Goal: Obtain resource: Obtain resource

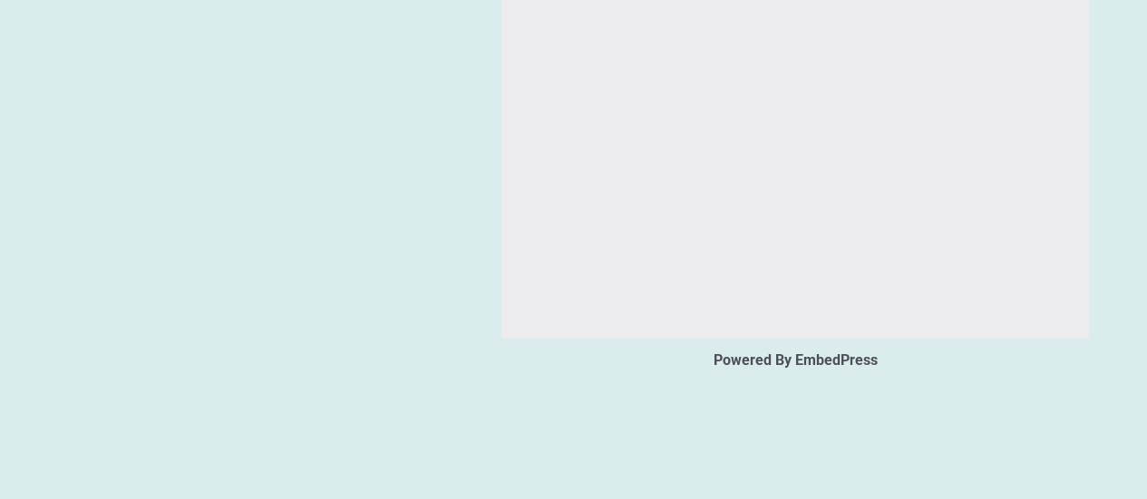
type input "*"
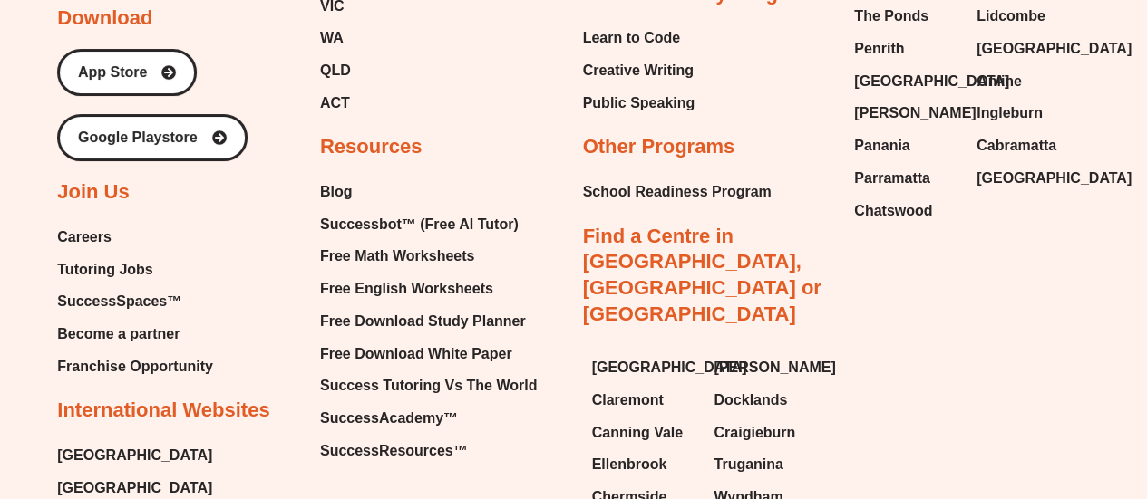
scroll to position [7002, 0]
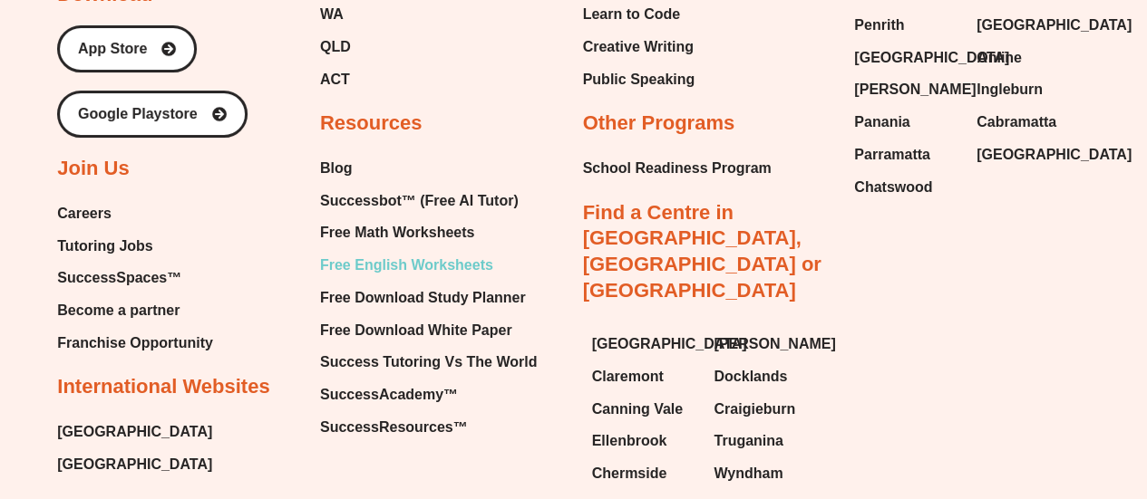
click at [404, 255] on span "Free English Worksheets" at bounding box center [406, 265] width 173 height 27
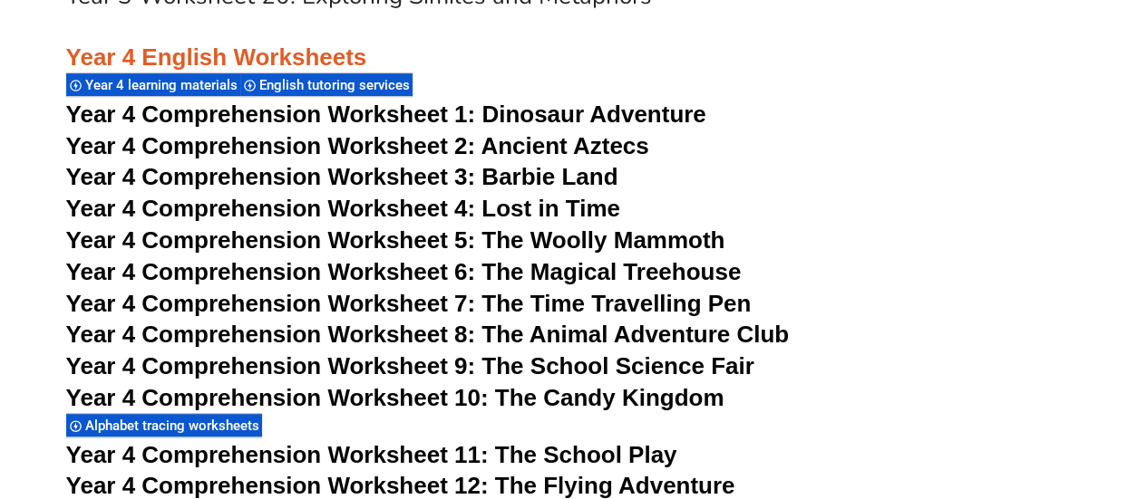
scroll to position [7152, 0]
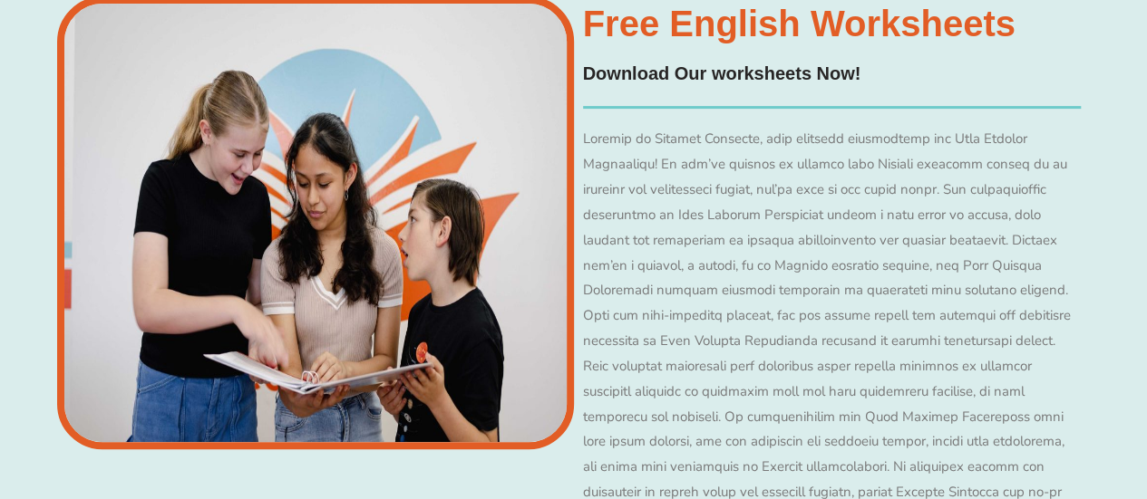
scroll to position [7782, 0]
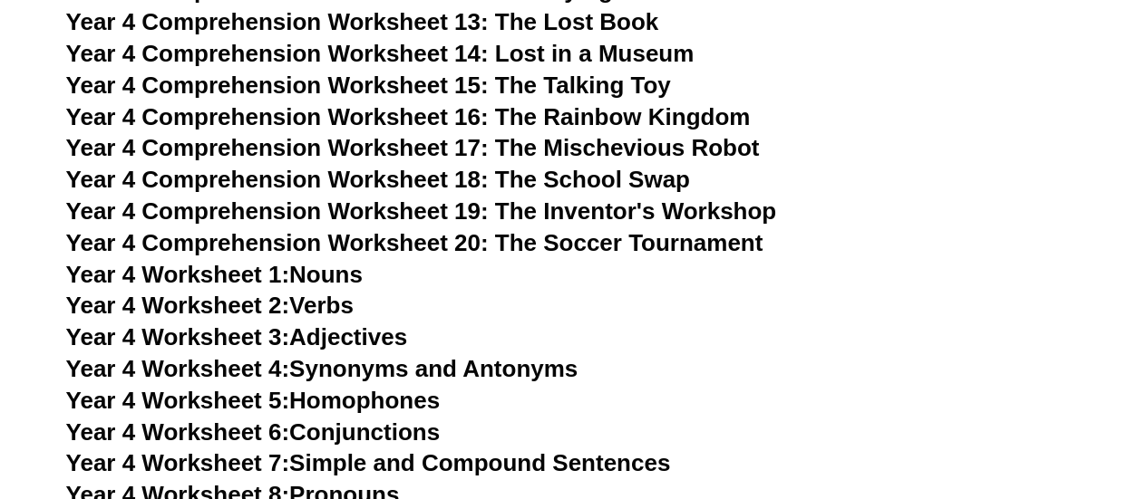
scroll to position [7646, 0]
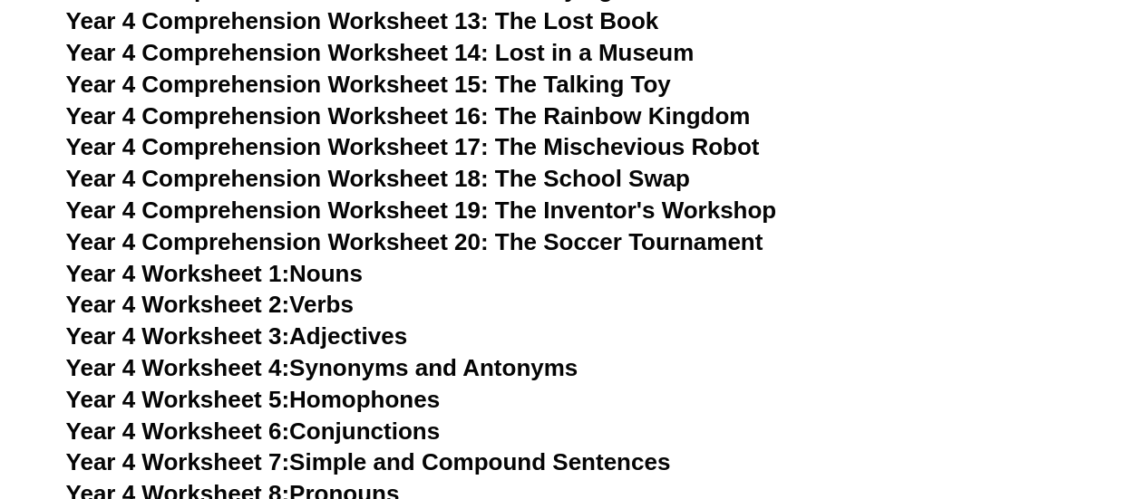
click at [325, 299] on link "Year 4 Worksheet 2: Verbs" at bounding box center [209, 304] width 287 height 27
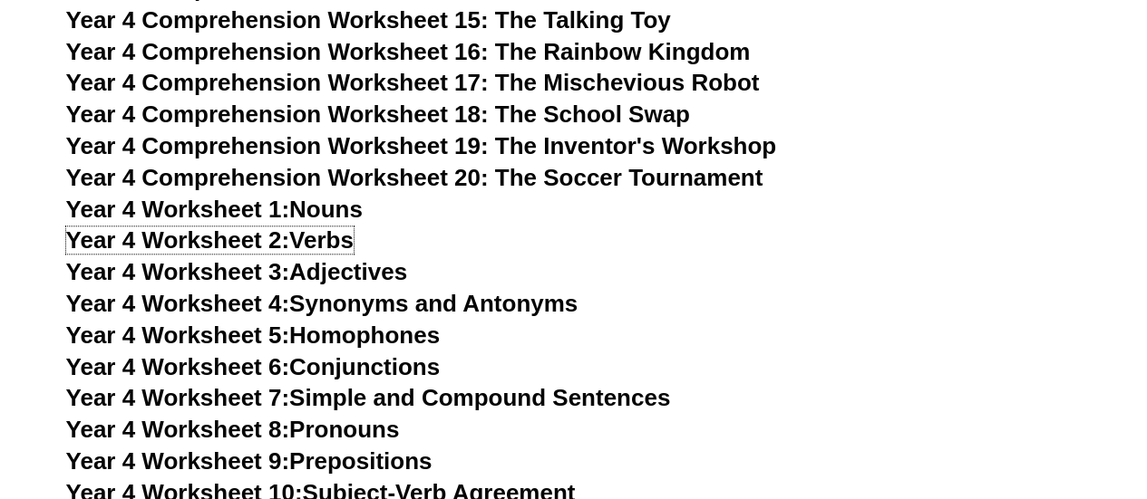
scroll to position [7711, 0]
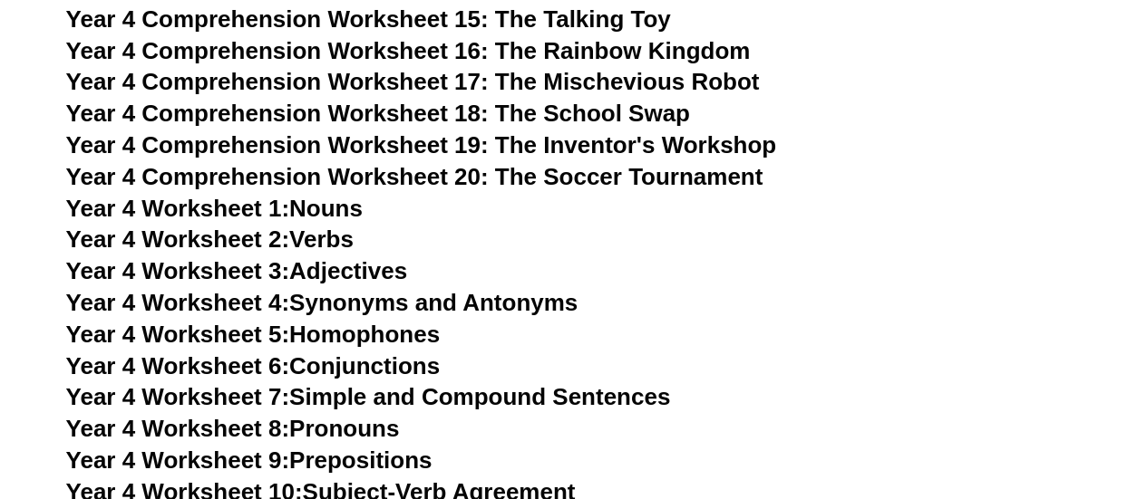
click at [366, 272] on link "Year 4 Worksheet 3: Adjectives" at bounding box center [237, 270] width 342 height 27
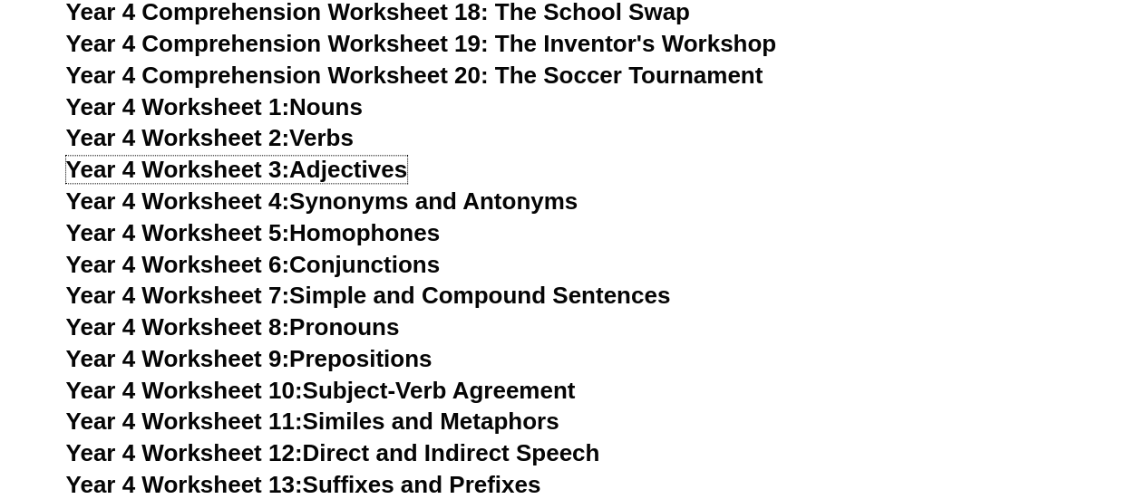
scroll to position [7823, 0]
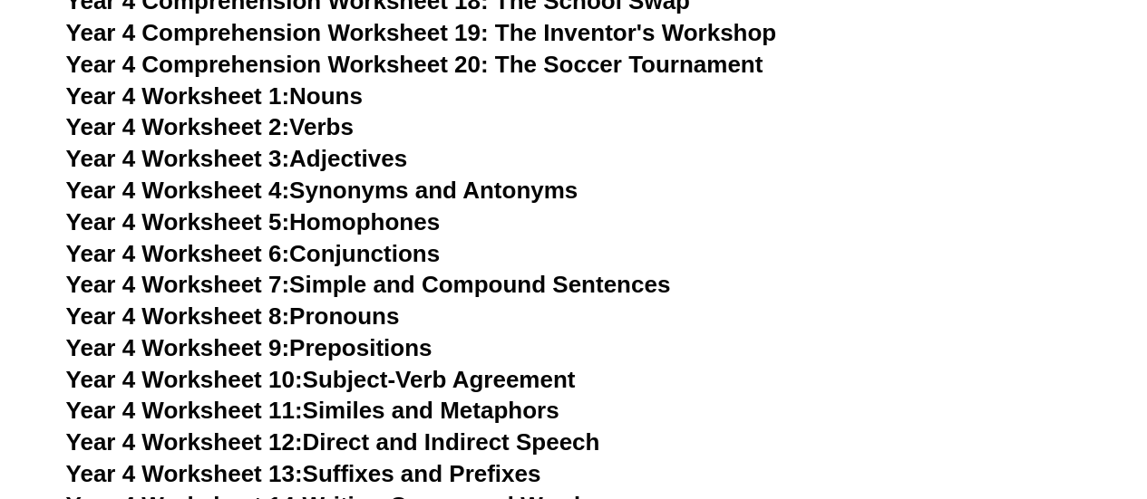
click at [389, 254] on link "Year 4 Worksheet 6: Conjunctions" at bounding box center [253, 253] width 374 height 27
click at [461, 284] on link "Year 4 Worksheet 7: Simple and Compound Sentences" at bounding box center [368, 284] width 605 height 27
click at [375, 346] on link "Year 4 Worksheet 9: Prepositions" at bounding box center [249, 348] width 366 height 27
click at [364, 371] on link "Year 4 Worksheet 10: Subject-Verb Agreement" at bounding box center [320, 379] width 509 height 27
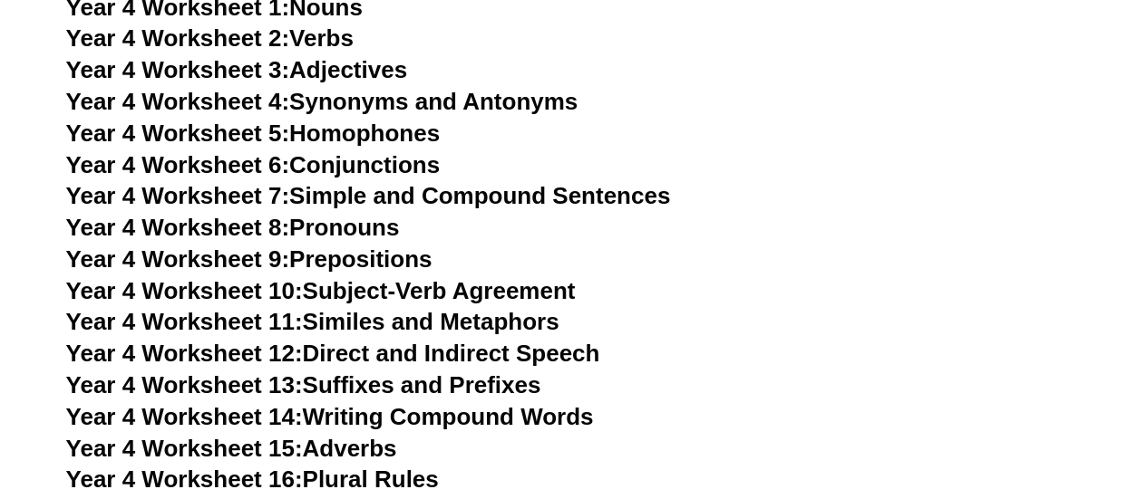
scroll to position [7916, 0]
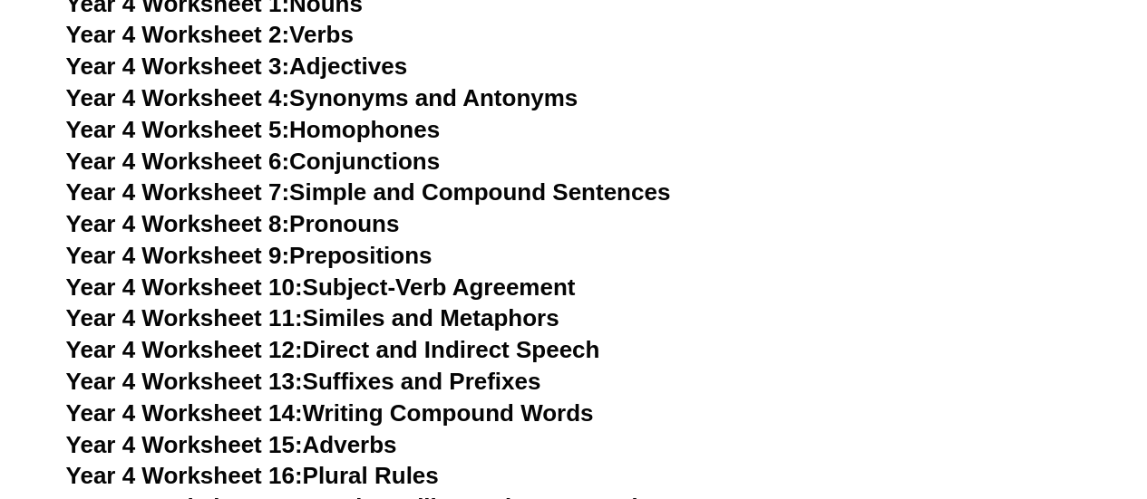
click at [355, 354] on link "Year 4 Worksheet 12: Direct and Indirect Speech" at bounding box center [333, 349] width 534 height 27
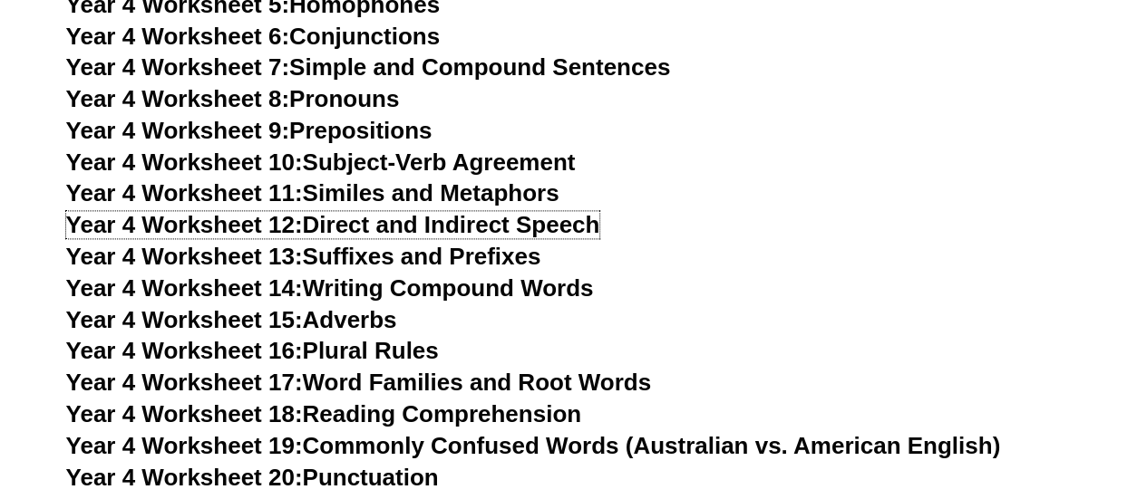
scroll to position [8043, 0]
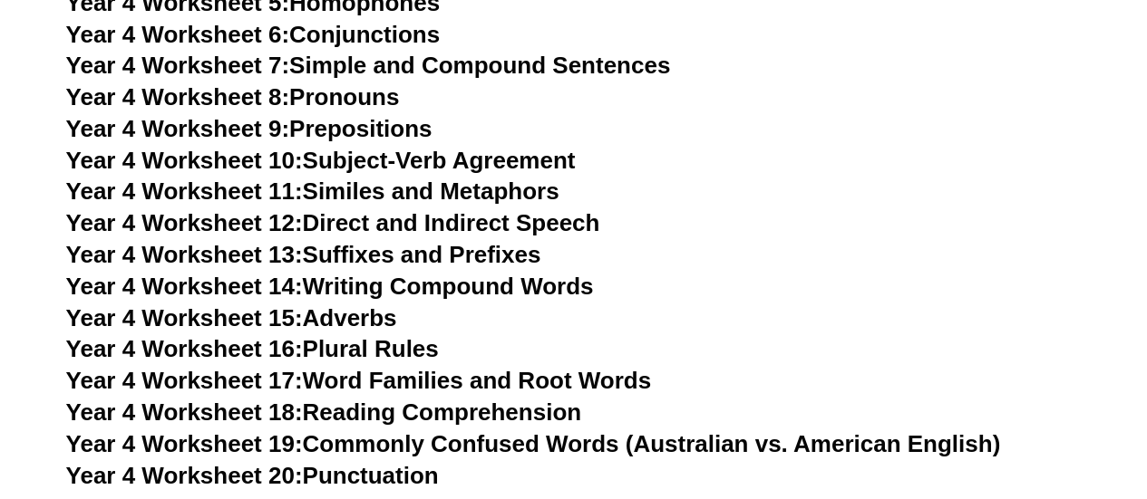
click at [360, 286] on link "Year 4 Worksheet 14: Writing Compound Words" at bounding box center [330, 286] width 528 height 27
click at [361, 412] on link "Year 4 Worksheet 18: Reading Comprehension" at bounding box center [323, 412] width 515 height 27
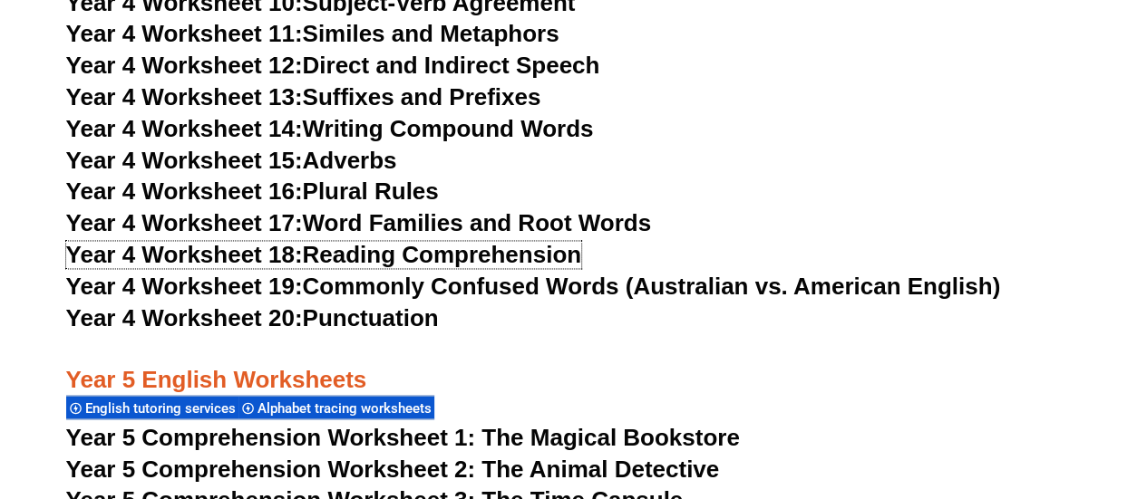
scroll to position [8279, 0]
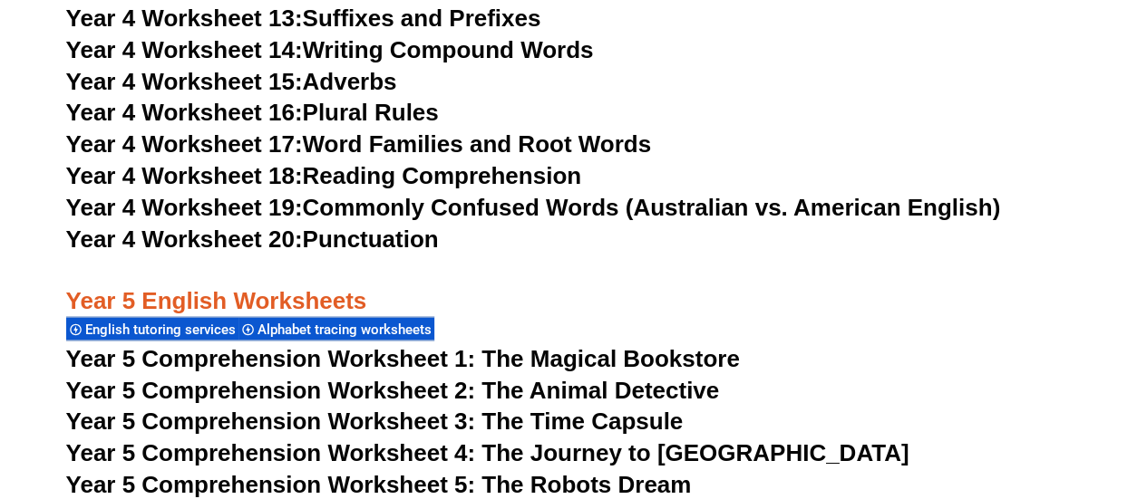
click at [354, 242] on link "Year 4 Worksheet 20: Punctuation" at bounding box center [252, 239] width 373 height 27
click at [566, 204] on link "Year 4 Worksheet 19: Commonly Confused Words (Australian vs. American English)" at bounding box center [533, 207] width 935 height 27
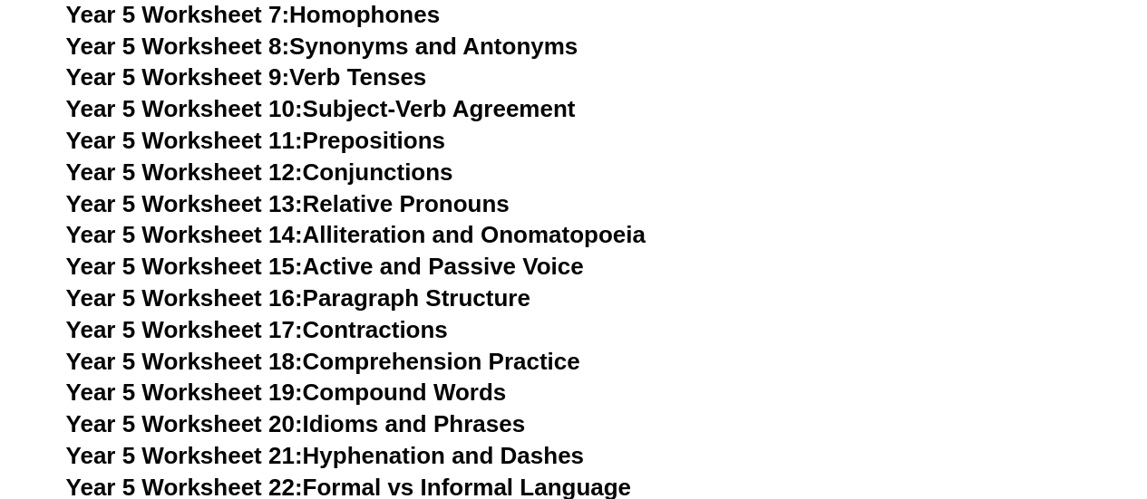
scroll to position [9297, 0]
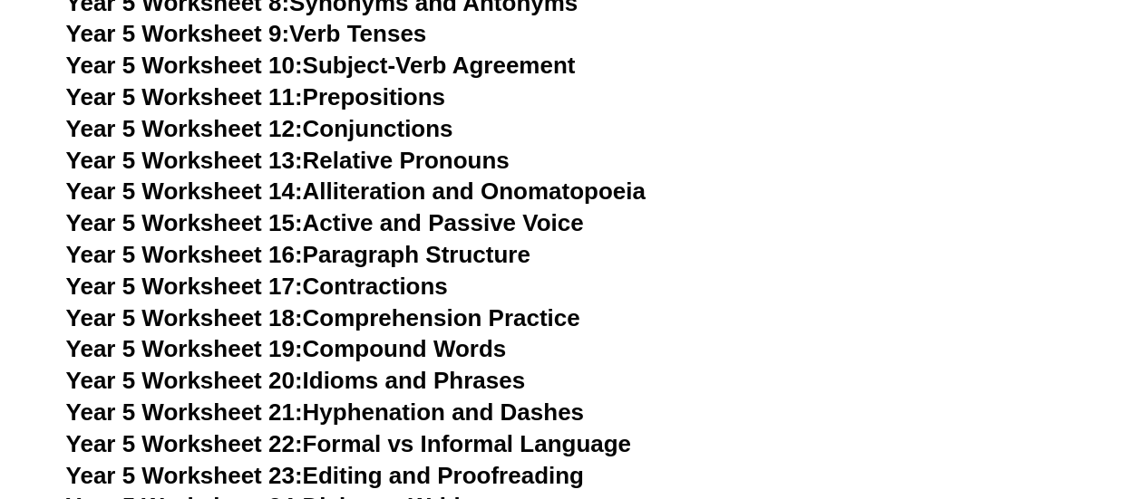
click at [422, 256] on link "Year 5 Worksheet 16: Paragraph Structure" at bounding box center [298, 254] width 464 height 27
click at [384, 284] on link "Year 5 Worksheet 17: Contractions" at bounding box center [257, 286] width 382 height 27
click at [415, 352] on link "Year 5 Worksheet 19: Compound Words" at bounding box center [286, 348] width 441 height 27
click at [418, 470] on link "Year 5 Worksheet 23: Editing and Proofreading" at bounding box center [325, 475] width 518 height 27
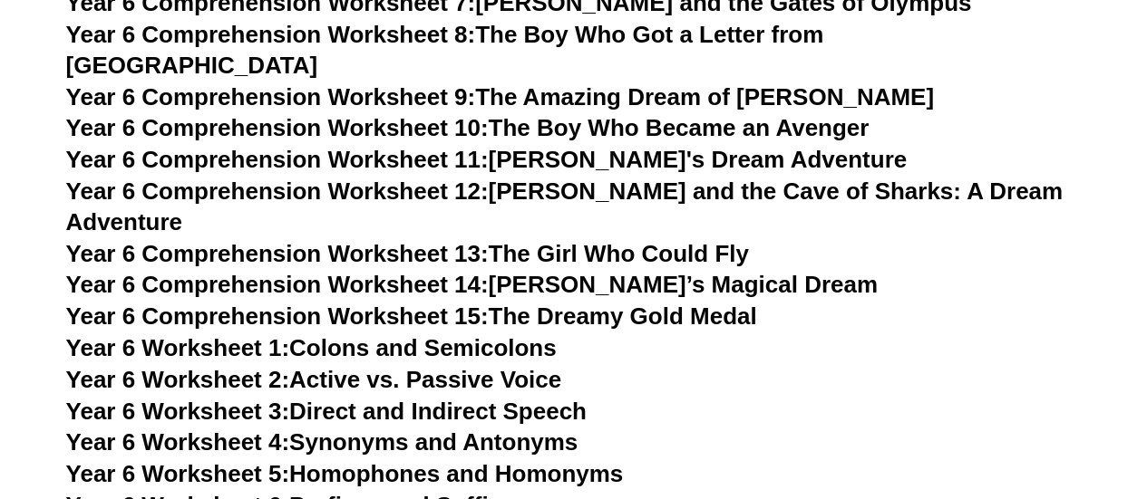
scroll to position [10174, 0]
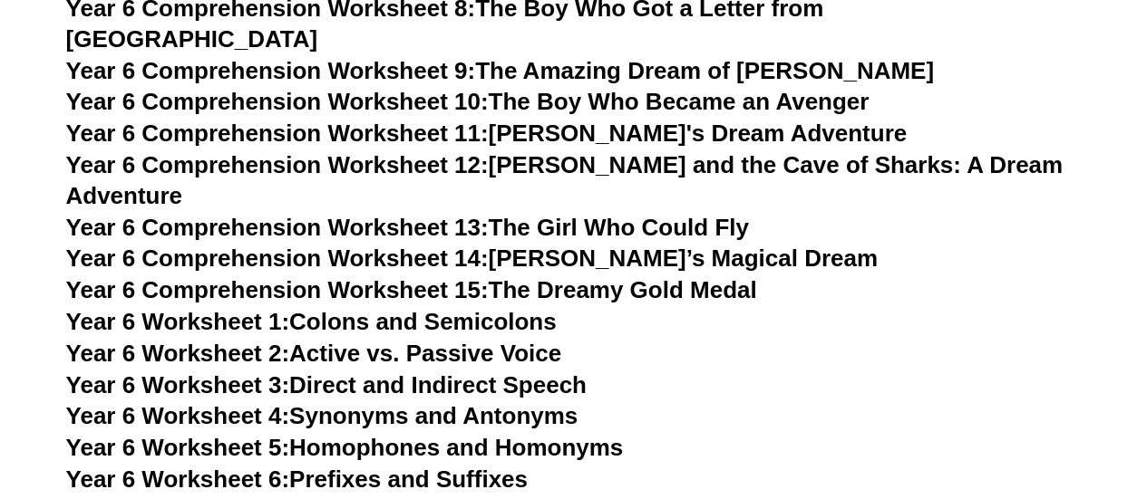
click at [412, 308] on link "Year 6 Worksheet 1: Colons and Semicolons" at bounding box center [311, 321] width 490 height 27
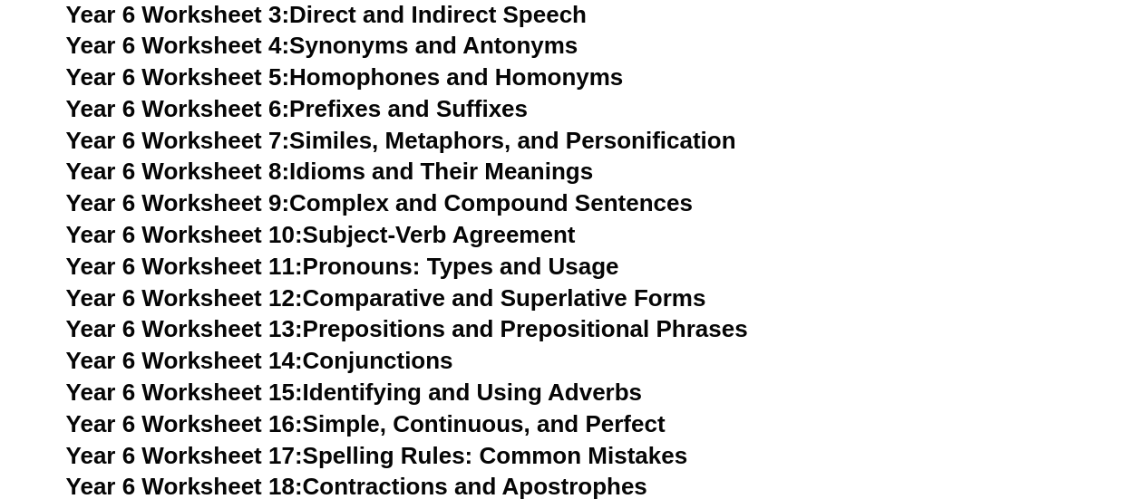
scroll to position [10546, 0]
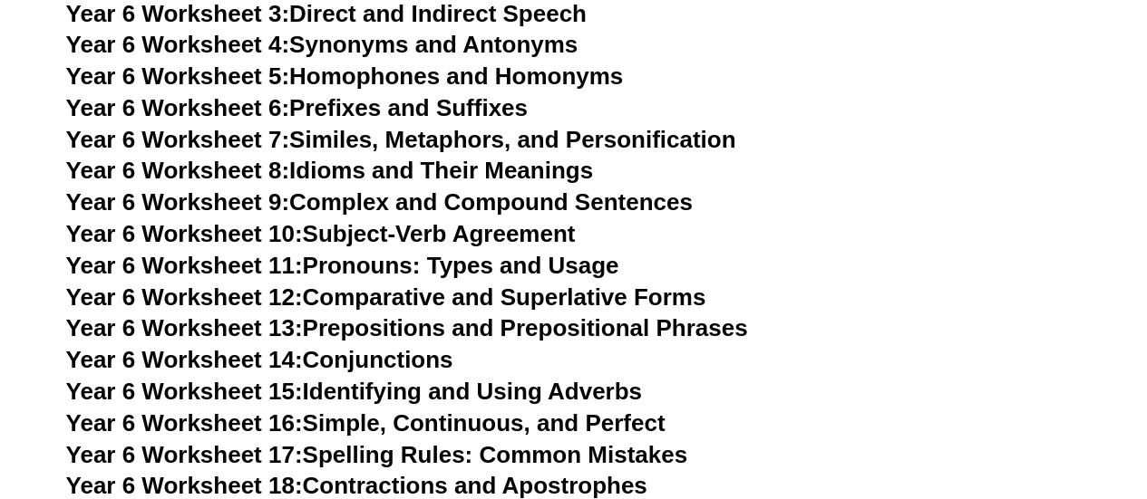
click at [468, 410] on link "Year 6 Worksheet 16: Simple, Continuous, and Perfect" at bounding box center [365, 423] width 599 height 27
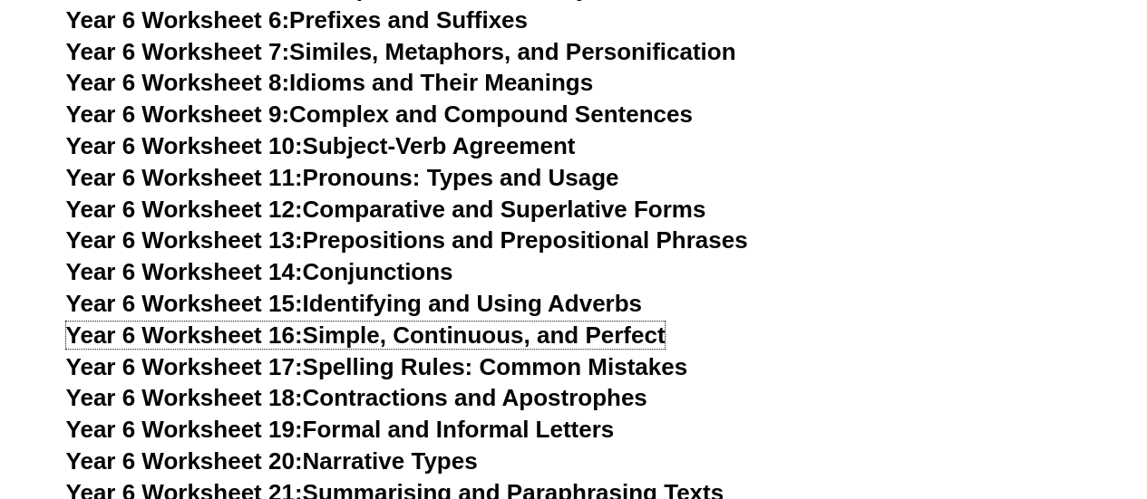
scroll to position [10634, 0]
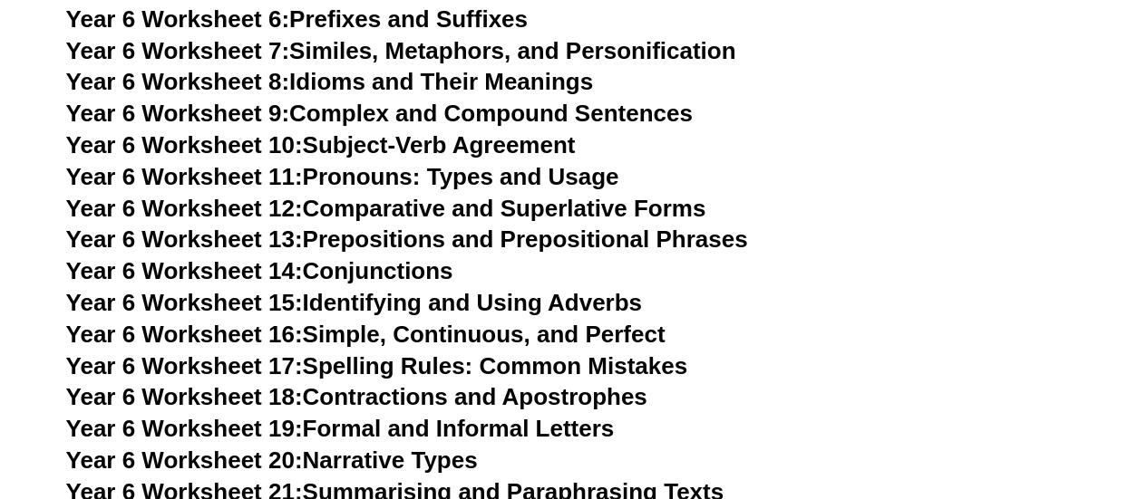
click at [412, 447] on link "Year 6 Worksheet 20: Narrative Types" at bounding box center [272, 460] width 412 height 27
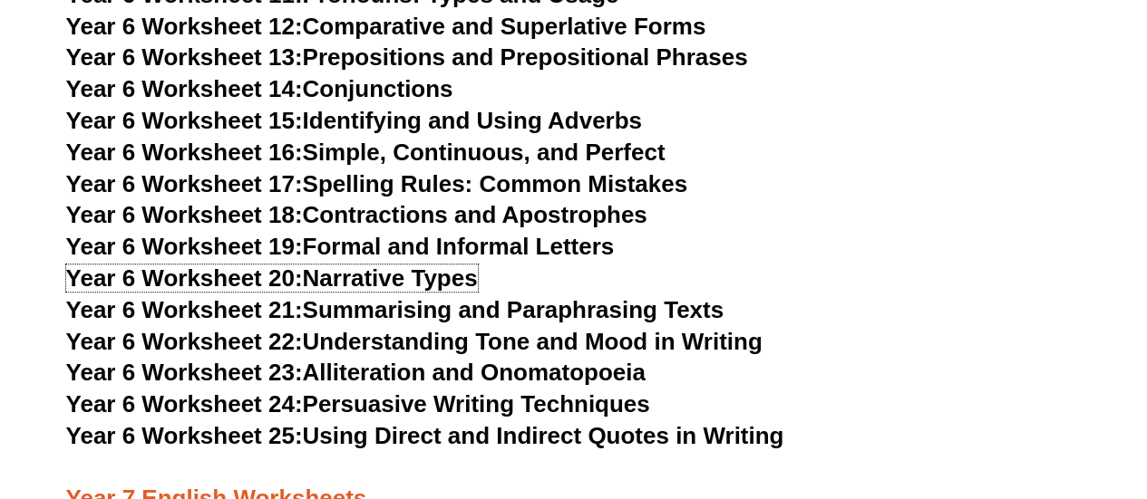
scroll to position [10823, 0]
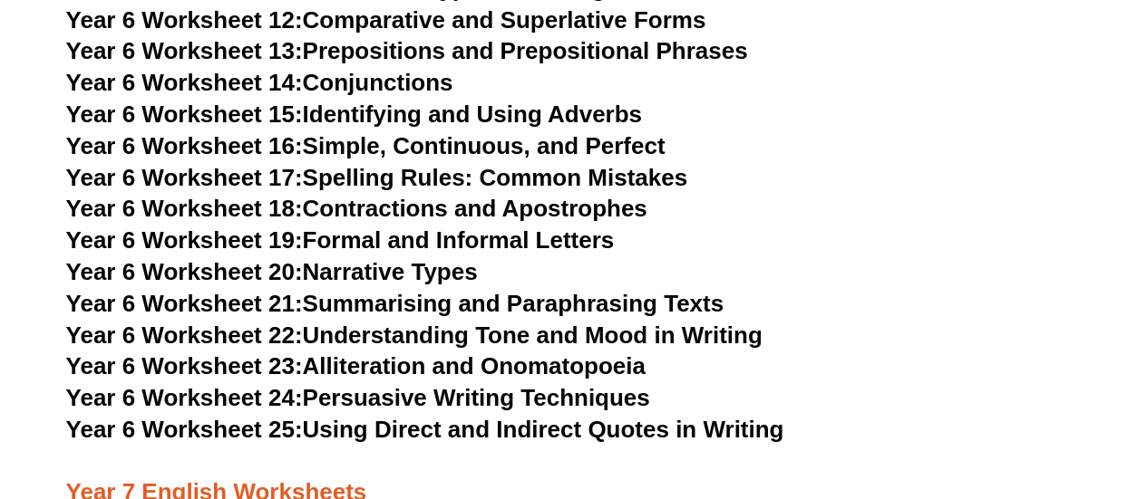
click at [504, 384] on link "Year 6 Worksheet 24: Persuasive Writing Techniques" at bounding box center [358, 397] width 584 height 27
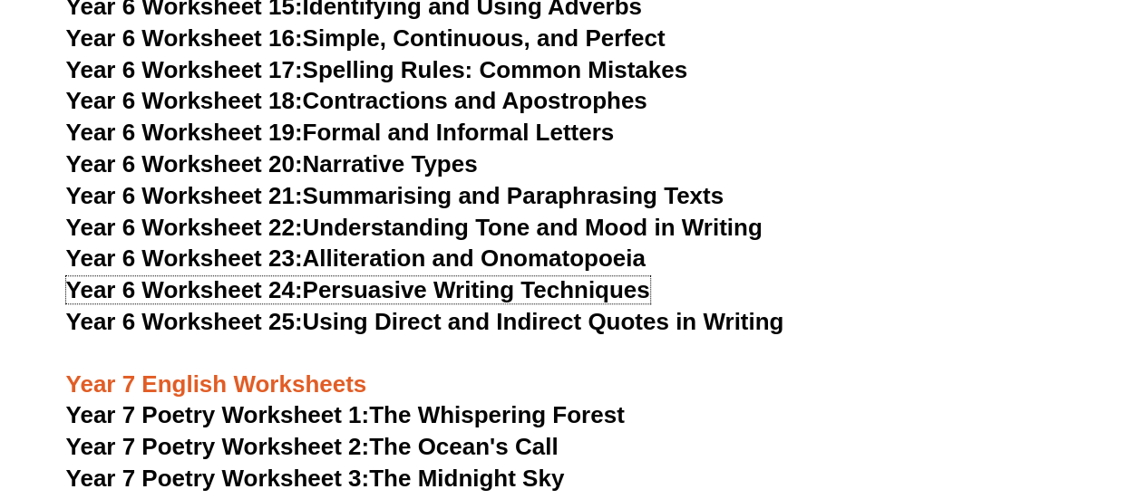
scroll to position [10932, 0]
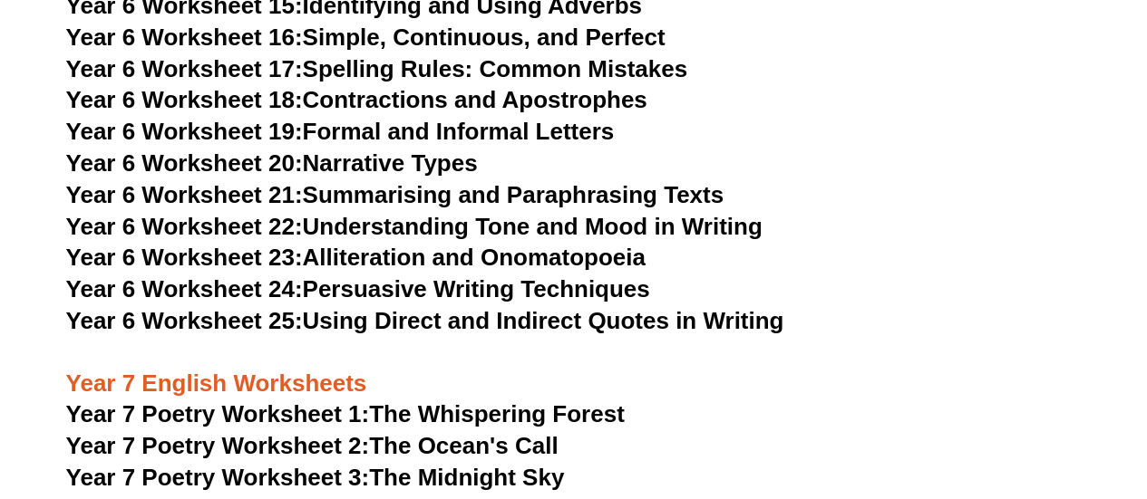
click at [424, 307] on link "Year 6 Worksheet 25: Using Direct and Indirect Quotes in Writing" at bounding box center [425, 320] width 718 height 27
click at [497, 213] on link "Year 6 Worksheet 22: Understanding Tone and Mood in Writing" at bounding box center [414, 226] width 696 height 27
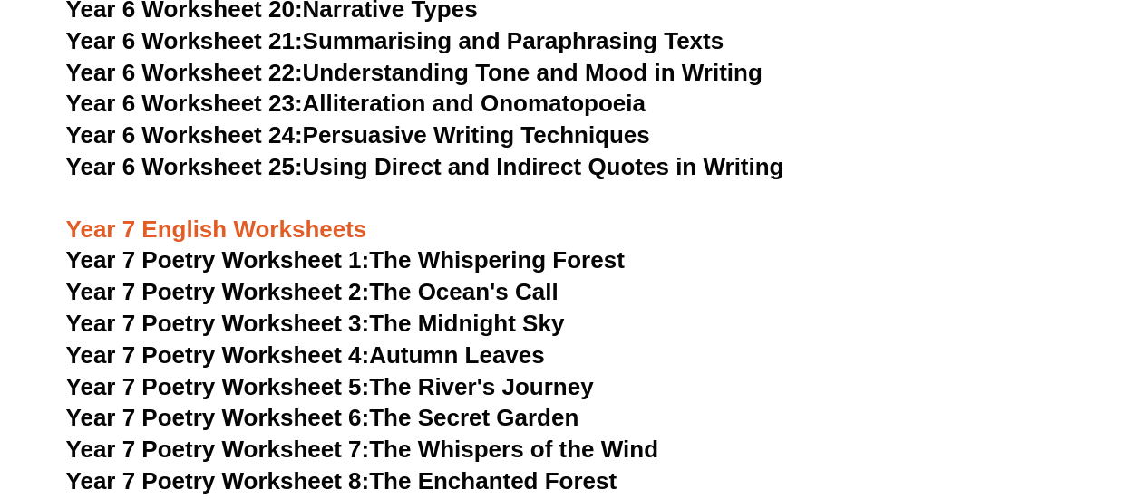
click at [484, 278] on link "Year 7 Poetry Worksheet 2: The Ocean's Call" at bounding box center [312, 291] width 492 height 27
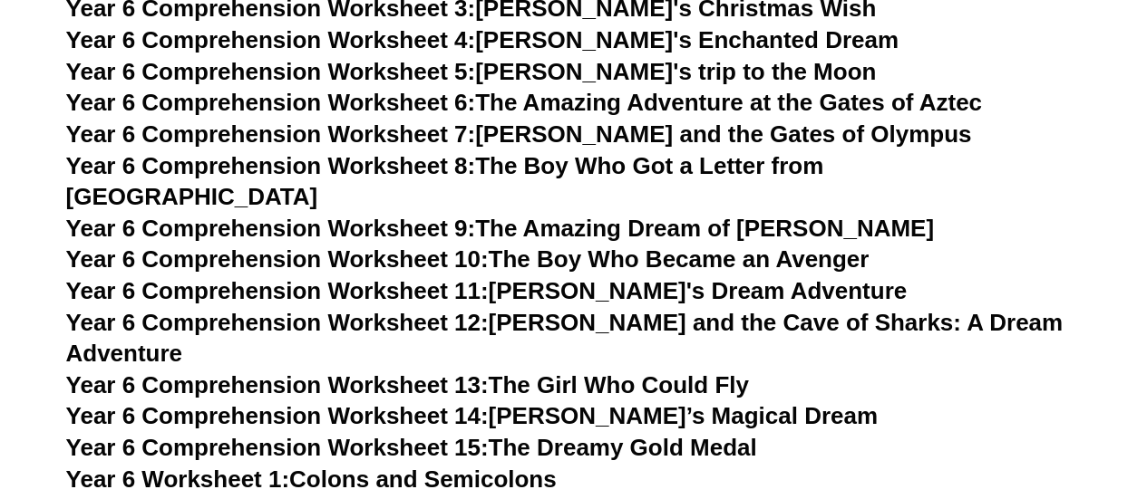
scroll to position [10009, 0]
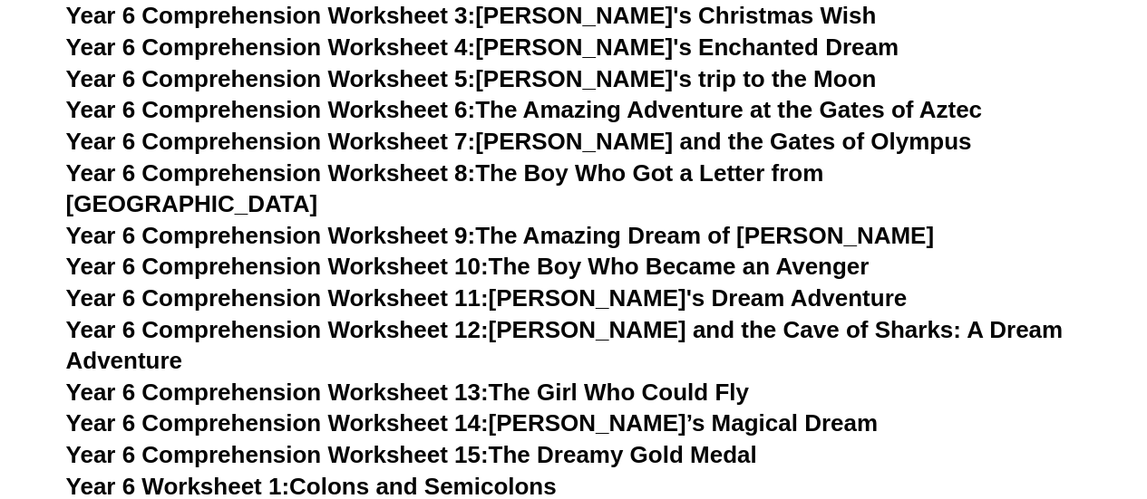
click at [609, 441] on link "Year 6 Comprehension Worksheet 15: The Dreamy Gold Medal" at bounding box center [411, 454] width 691 height 27
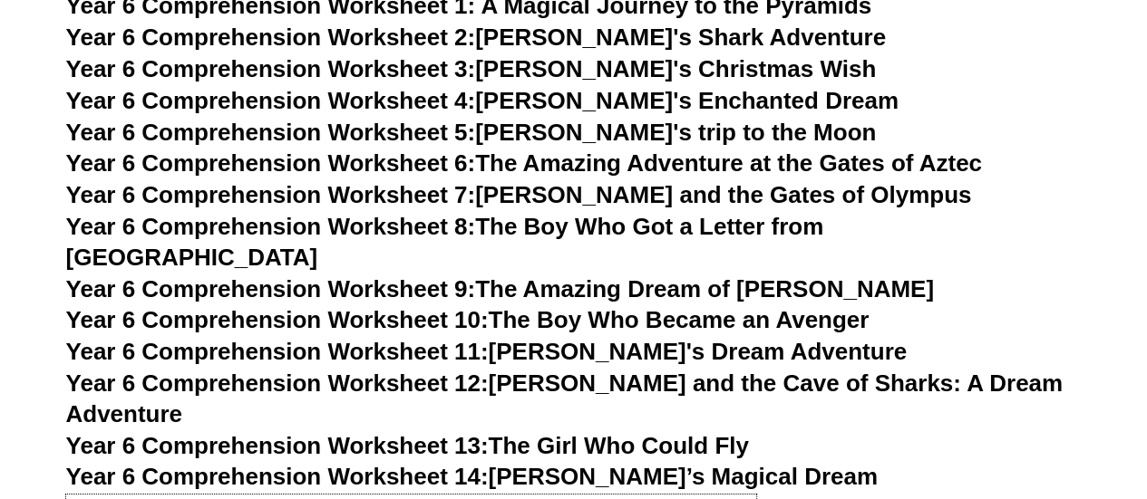
scroll to position [9955, 0]
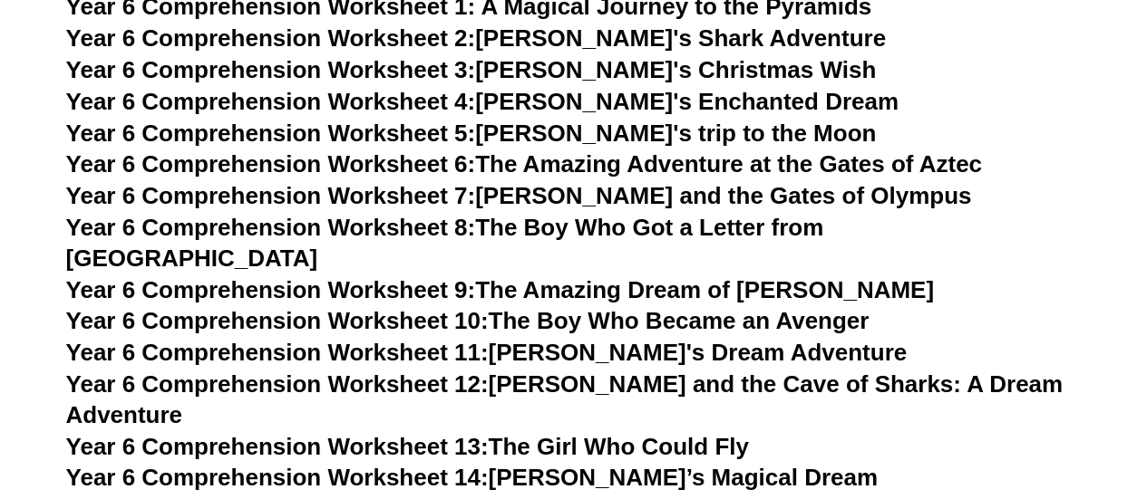
click at [528, 371] on link "Year 6 Comprehension Worksheet 12: Emma and the Cave of Sharks: A Dream Adventu…" at bounding box center [564, 400] width 996 height 58
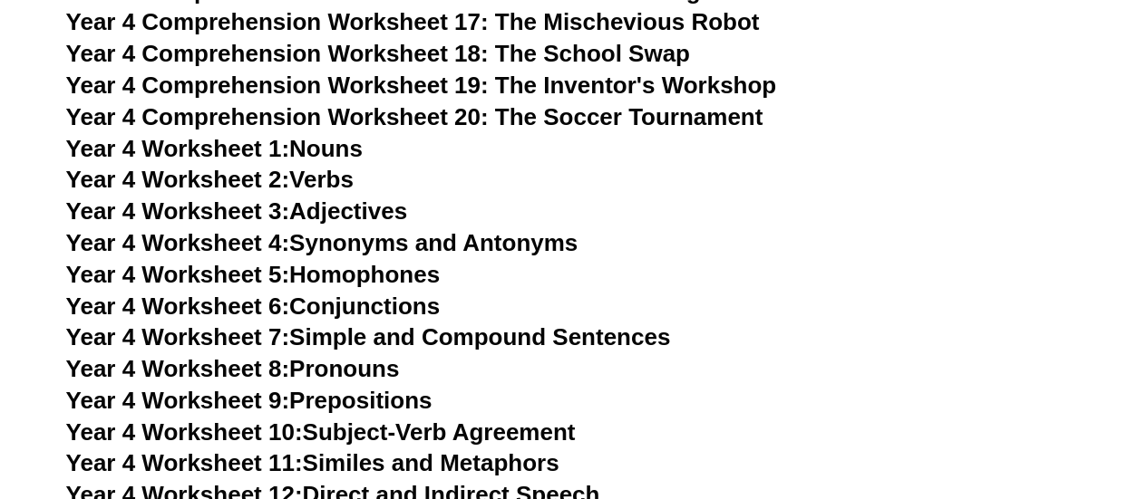
scroll to position [7463, 0]
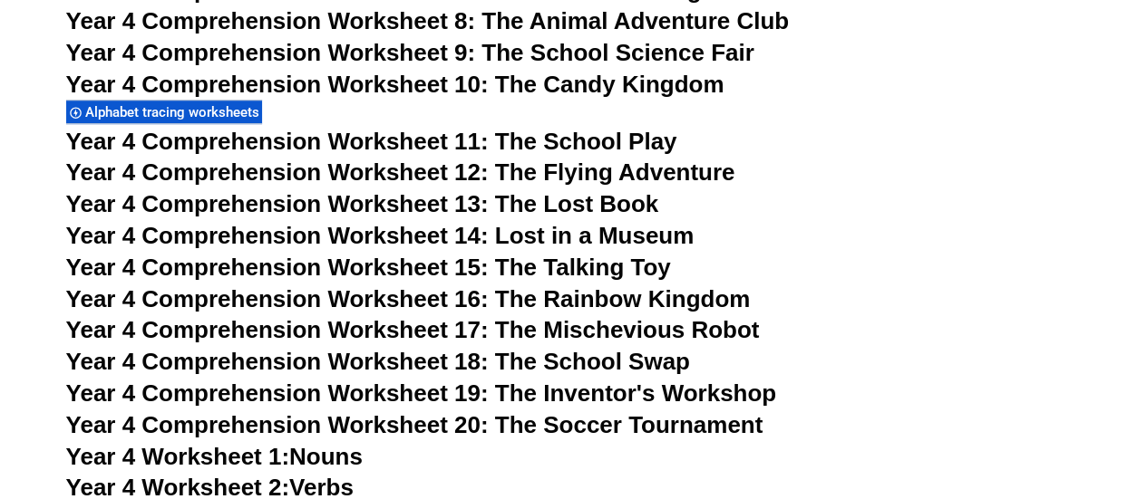
click at [528, 132] on span "Year 4 Comprehension Worksheet 11: The School Play" at bounding box center [371, 141] width 611 height 27
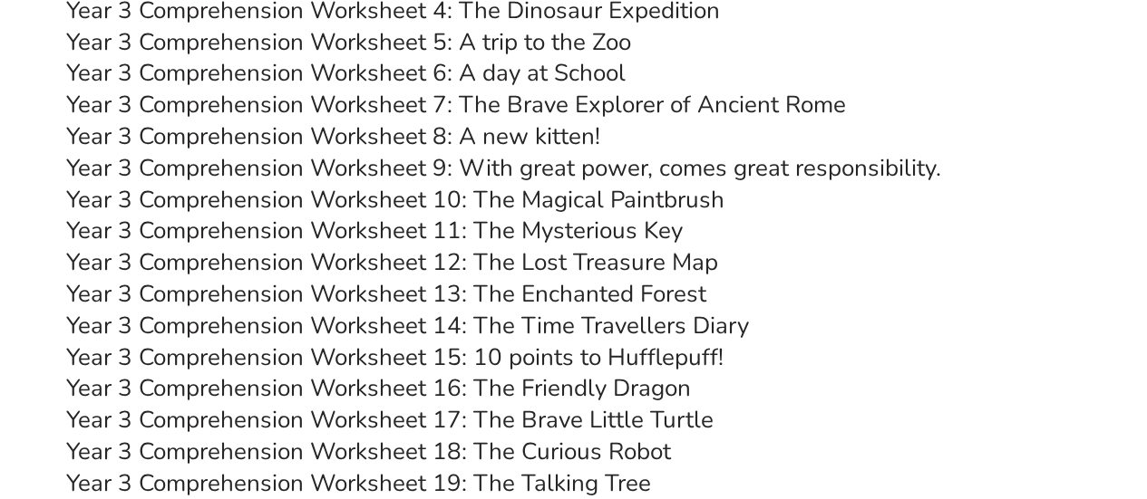
scroll to position [5960, 0]
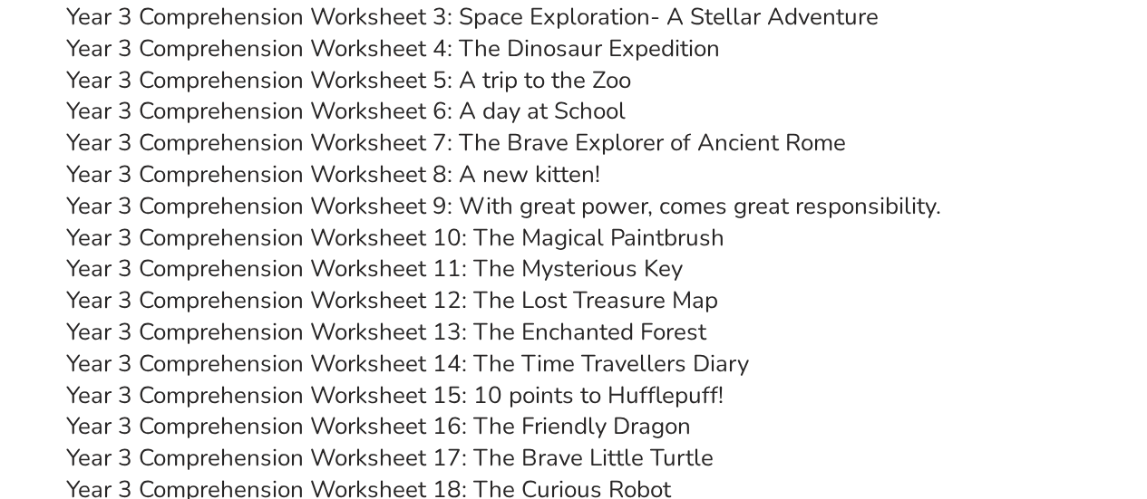
click at [489, 106] on link "Year 3 Comprehension Worksheet 6: A day at School" at bounding box center [345, 111] width 559 height 32
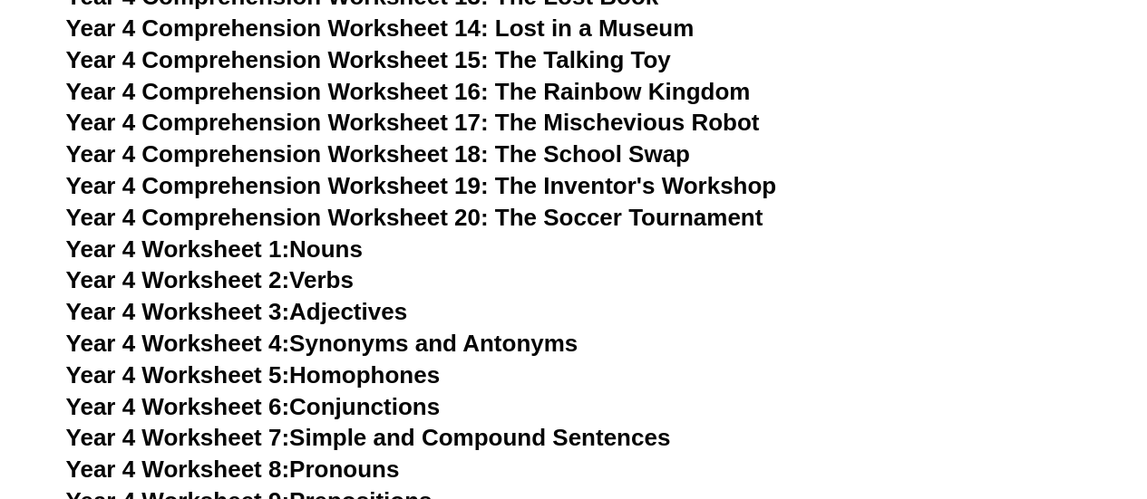
scroll to position [7731, 0]
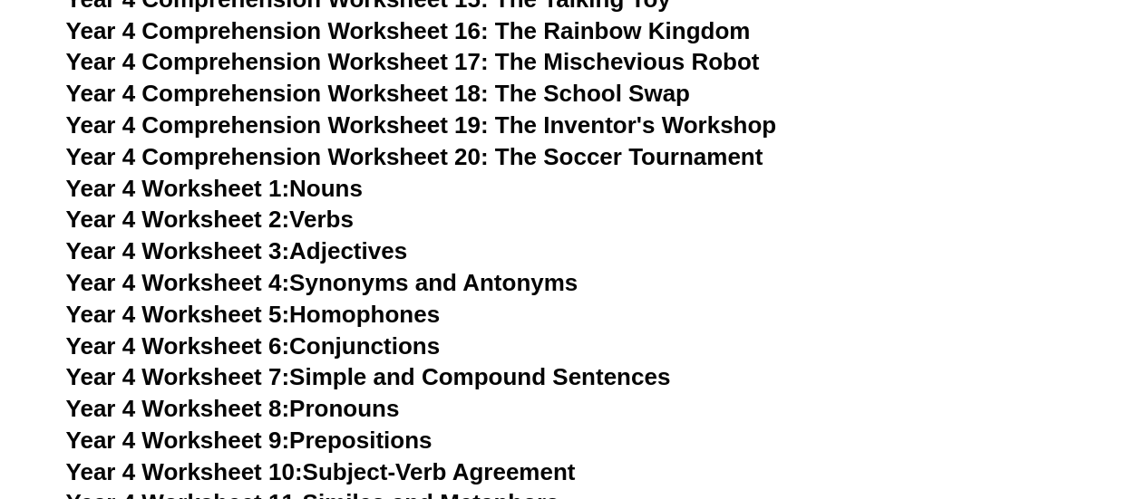
click at [309, 185] on link "Year 4 Worksheet 1: Nouns" at bounding box center [214, 188] width 296 height 27
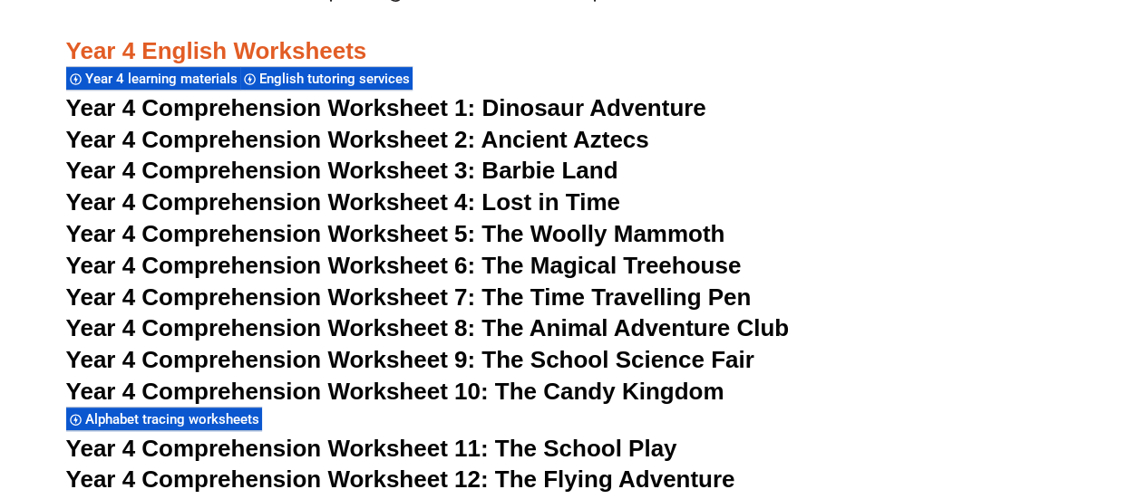
scroll to position [7152, 0]
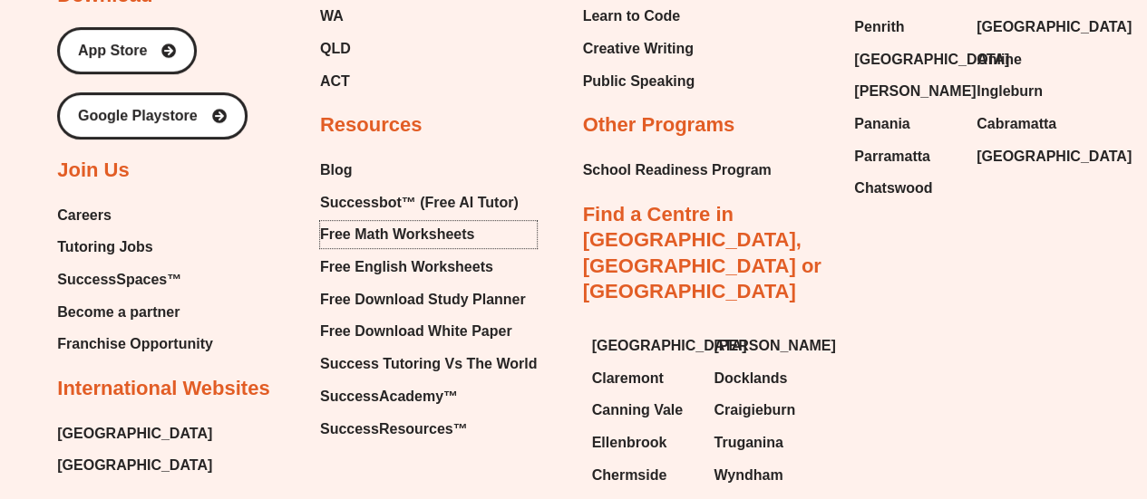
scroll to position [7002, 0]
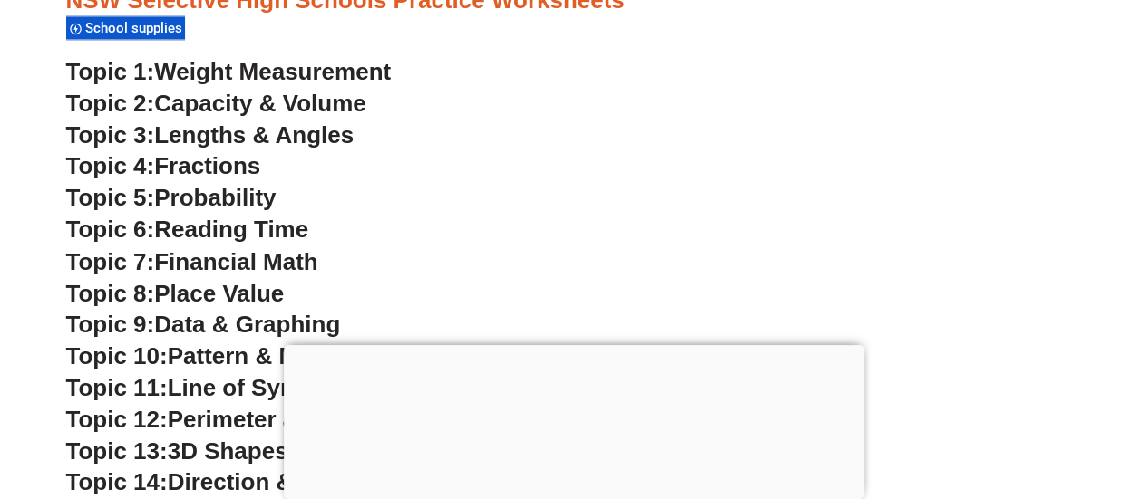
scroll to position [4953, 0]
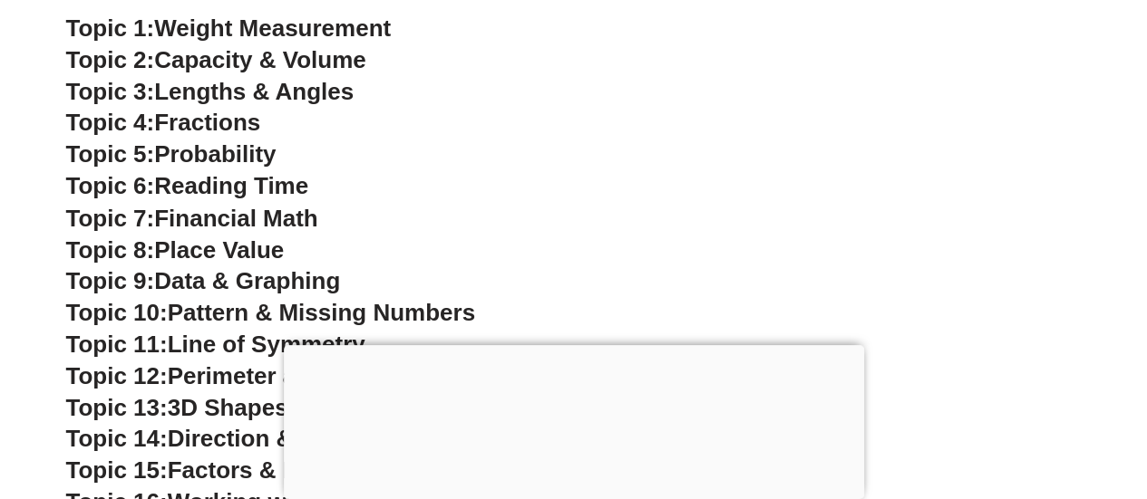
click at [245, 216] on span "Financial Math" at bounding box center [235, 217] width 163 height 27
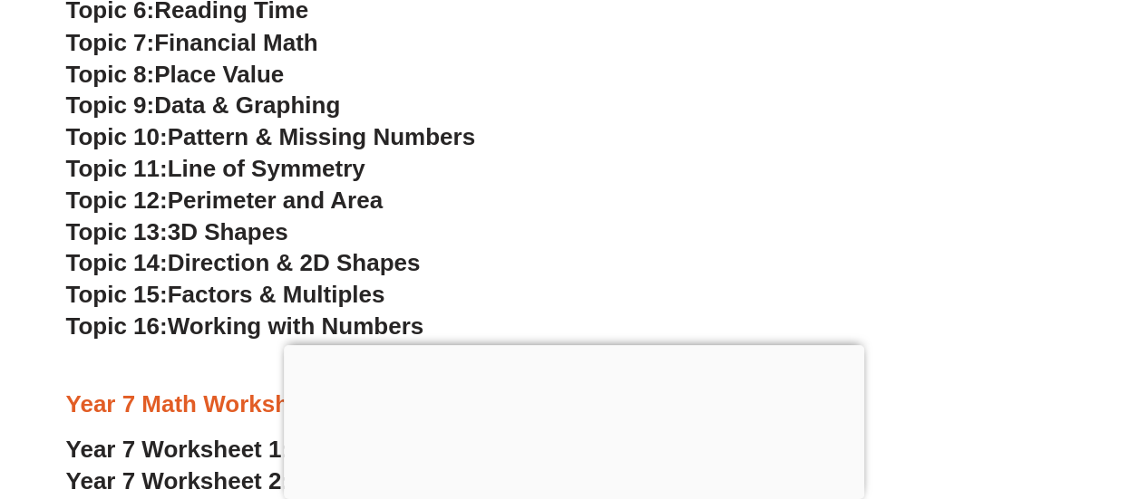
scroll to position [5138, 0]
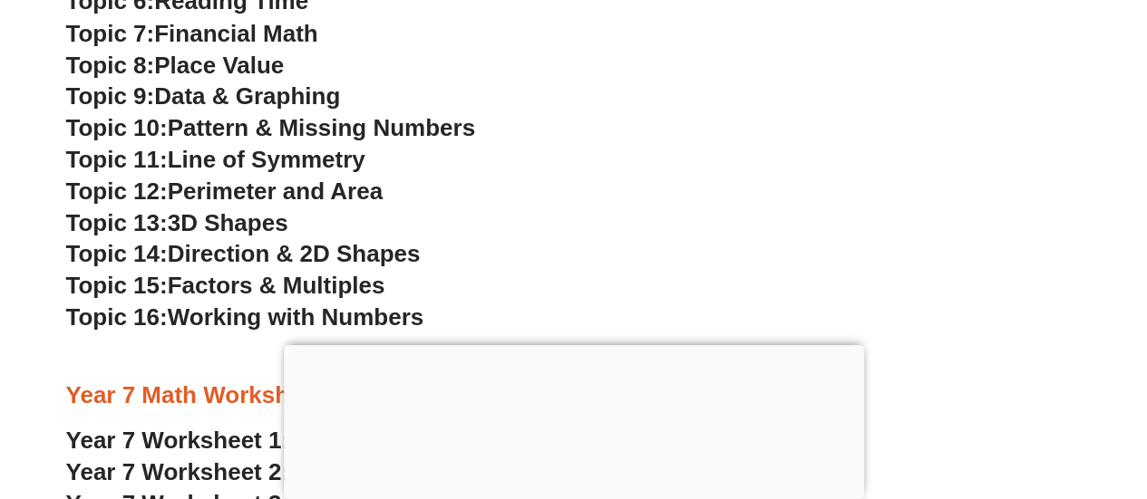
click at [273, 85] on span "Data & Graphing" at bounding box center [247, 95] width 186 height 27
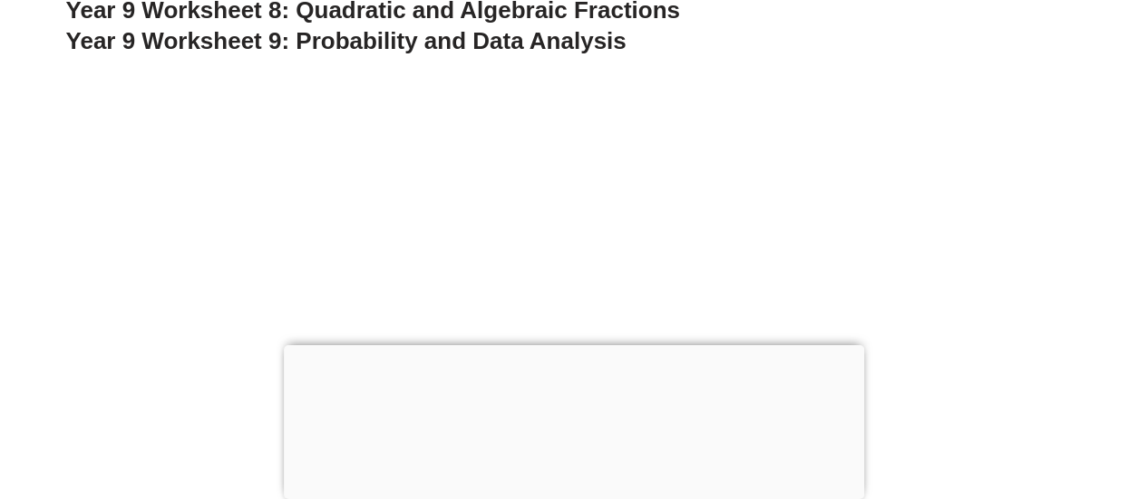
scroll to position [6583, 0]
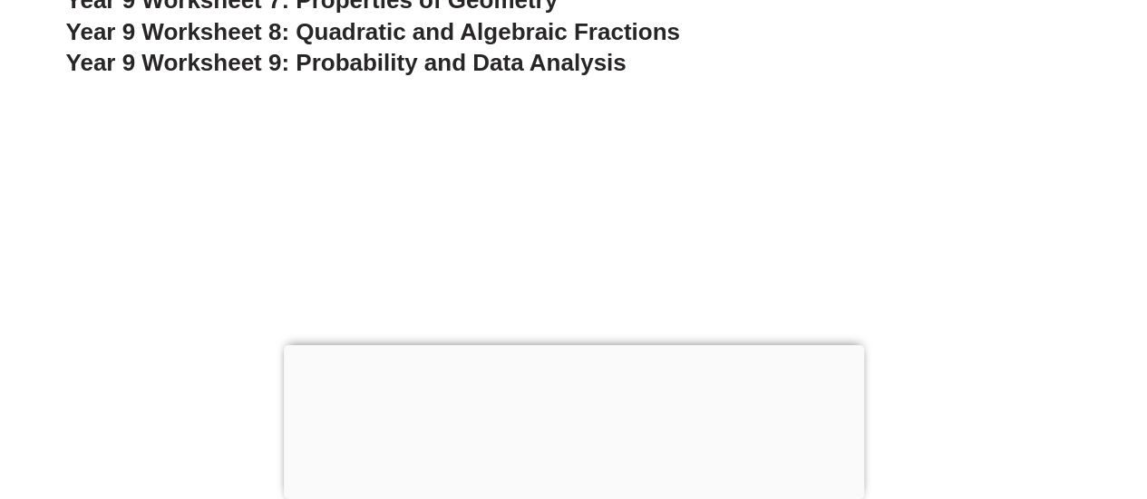
click at [367, 74] on span "Year 9 Worksheet 9: Probability and Data Analysis" at bounding box center [346, 62] width 560 height 27
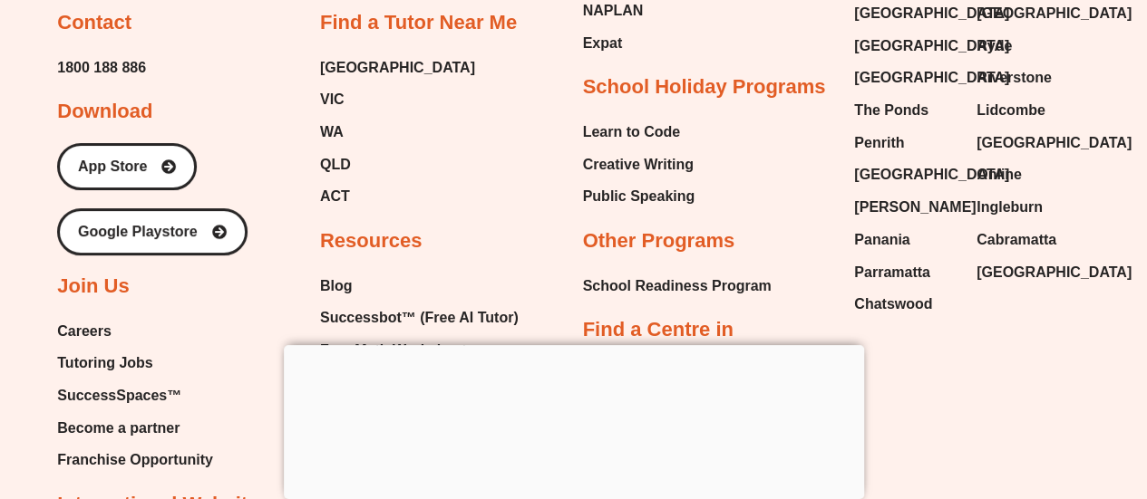
scroll to position [13826, 0]
